Goal: Task Accomplishment & Management: Manage account settings

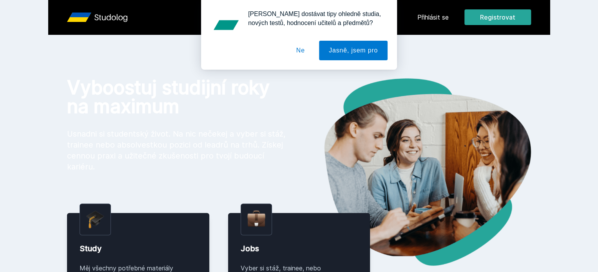
click at [302, 54] on button "Ne" at bounding box center [301, 51] width 28 height 20
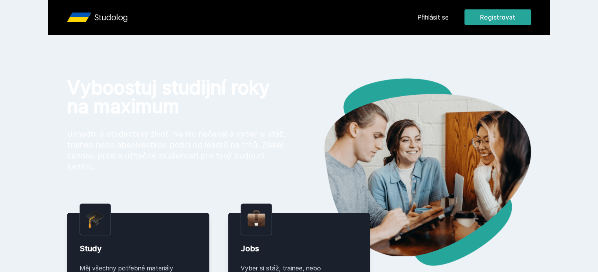
click at [449, 20] on link "Přihlásit se" at bounding box center [433, 17] width 31 height 9
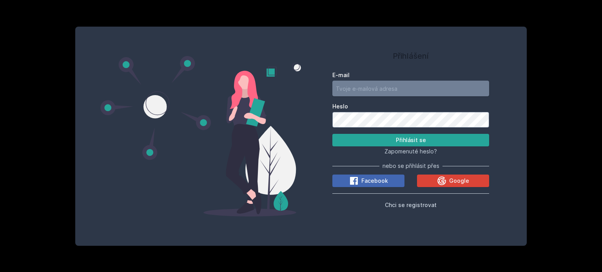
type input "[EMAIL_ADDRESS][DOMAIN_NAME]"
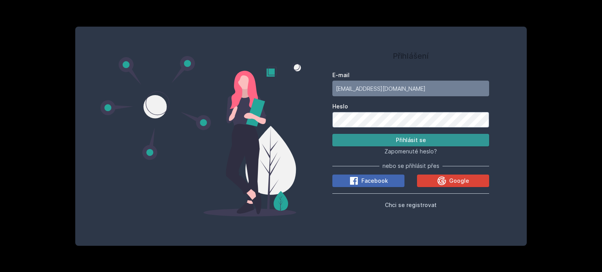
click at [450, 144] on button "Přihlásit se" at bounding box center [410, 140] width 157 height 13
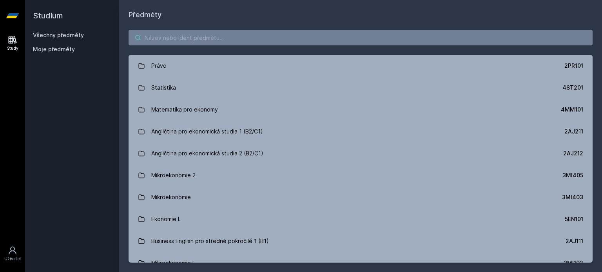
click at [265, 36] on input "search" at bounding box center [361, 38] width 464 height 16
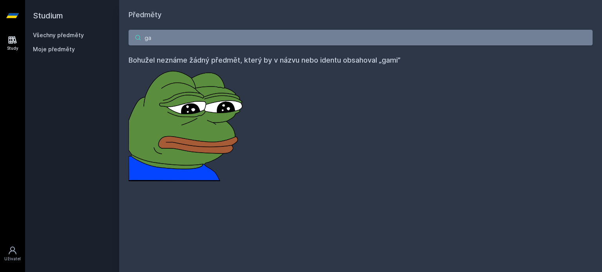
type input "g"
type input "G"
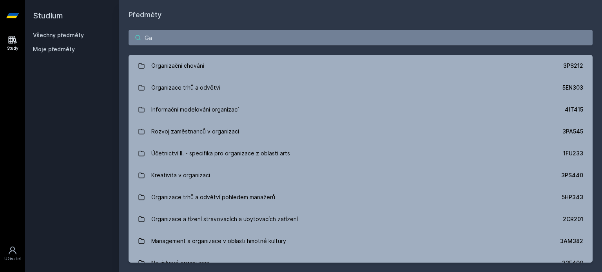
type input "G"
